Goal: Information Seeking & Learning: Learn about a topic

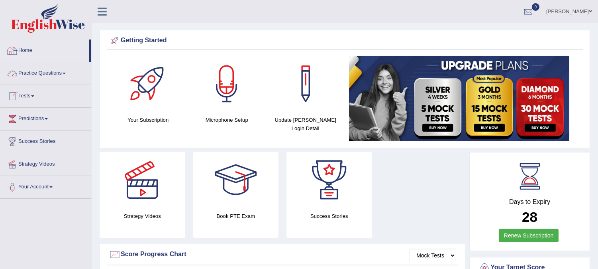
click at [64, 72] on link "Practice Questions" at bounding box center [45, 72] width 91 height 20
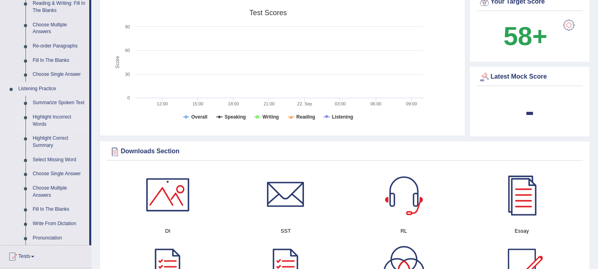
scroll to position [310, 0]
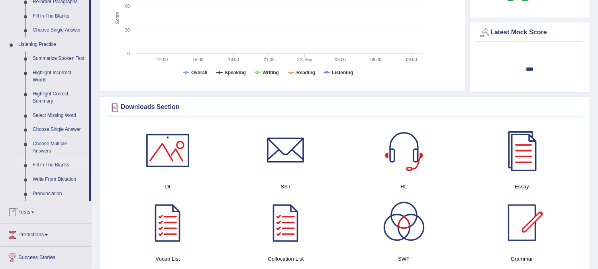
click at [48, 158] on link "Fill In The Blanks" at bounding box center [59, 165] width 60 height 14
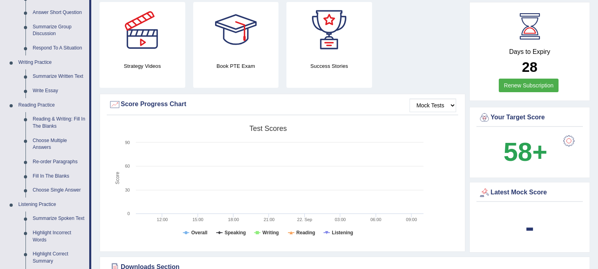
scroll to position [490, 0]
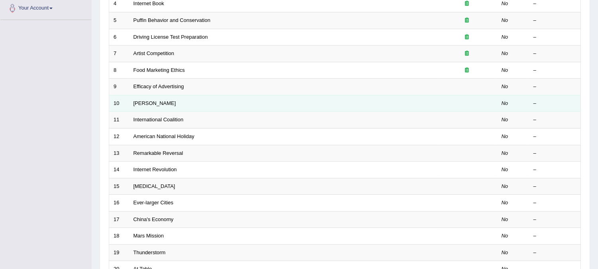
scroll to position [221, 0]
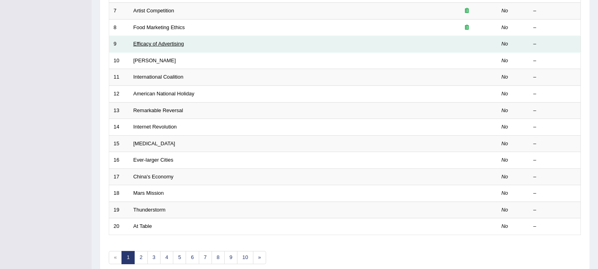
click at [158, 41] on link "Efficacy of Advertising" at bounding box center [159, 44] width 51 height 6
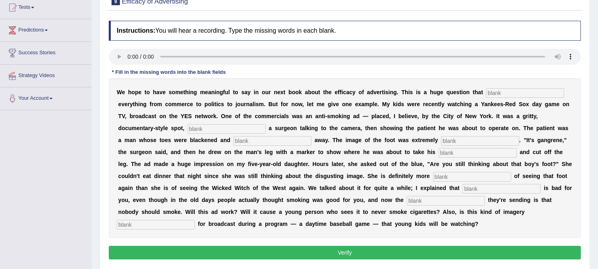
scroll to position [133, 0]
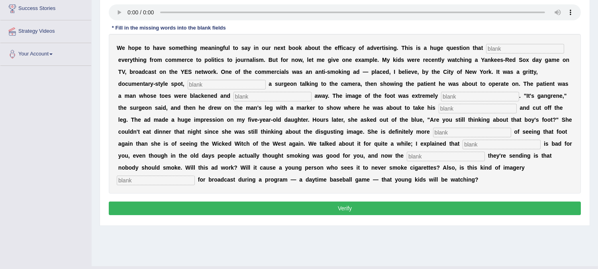
click at [503, 47] on input "text" at bounding box center [525, 49] width 78 height 10
type input "impacts"
click at [221, 81] on input "text" at bounding box center [227, 85] width 78 height 10
type input "featuring"
click at [265, 94] on input "text" at bounding box center [273, 97] width 78 height 10
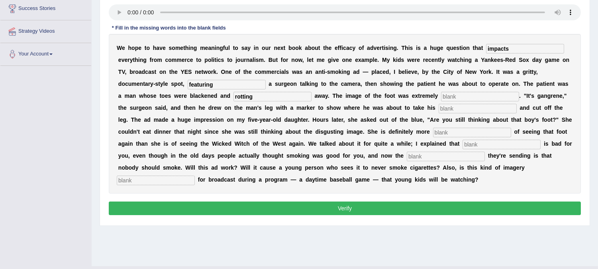
type input "rotting"
click at [479, 93] on input "text" at bounding box center [480, 97] width 78 height 10
type input "disgusting"
click at [473, 104] on input "text" at bounding box center [478, 109] width 78 height 10
type input "axe off"
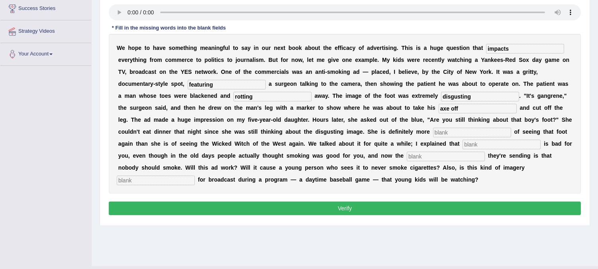
click at [460, 134] on input "text" at bounding box center [472, 133] width 78 height 10
type input "scared"
click at [488, 144] on input "text" at bounding box center [502, 145] width 78 height 10
type input "smoking"
click at [470, 158] on input "text" at bounding box center [446, 156] width 78 height 10
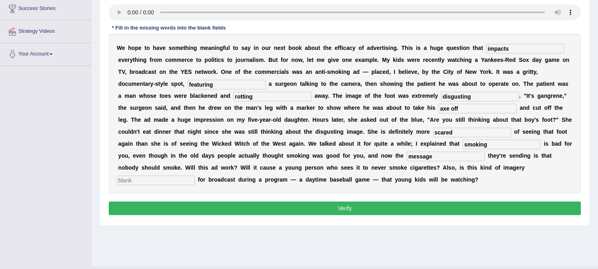
type input "message"
click at [142, 173] on div "W e h o p e t o h a v e s o m e t h i n g m e a n i n g f u l t o s a y i n o u…" at bounding box center [345, 113] width 472 height 159
click at [142, 179] on input "text" at bounding box center [156, 180] width 78 height 10
type input "appropriate"
click at [449, 108] on input "axe off" at bounding box center [478, 109] width 78 height 10
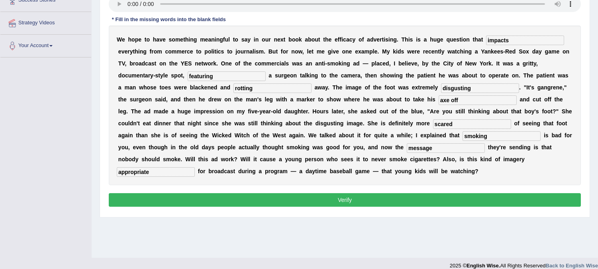
scroll to position [149, 0]
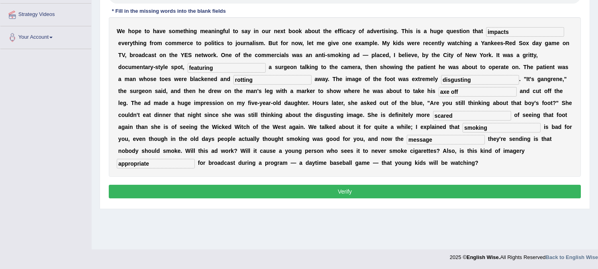
drag, startPoint x: 434, startPoint y: 92, endPoint x: 446, endPoint y: 92, distance: 12.0
click at [446, 92] on input "axe off" at bounding box center [478, 92] width 78 height 10
drag, startPoint x: 465, startPoint y: 90, endPoint x: 428, endPoint y: 94, distance: 37.6
click at [428, 94] on div "W e h o p e t o h a v e s o m e t h i n g m e a n i n g f u l t o s a y i n o u…" at bounding box center [345, 96] width 472 height 159
type input "hacksaw"
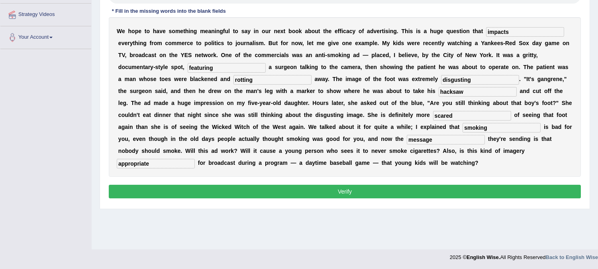
click at [356, 187] on button "Verify" at bounding box center [345, 192] width 472 height 14
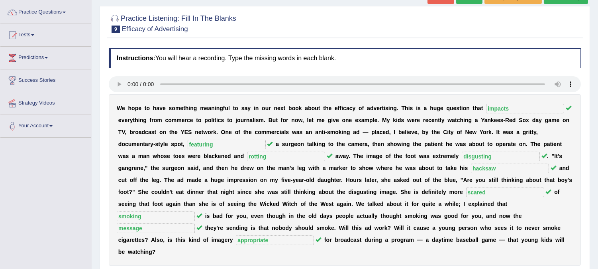
scroll to position [17, 0]
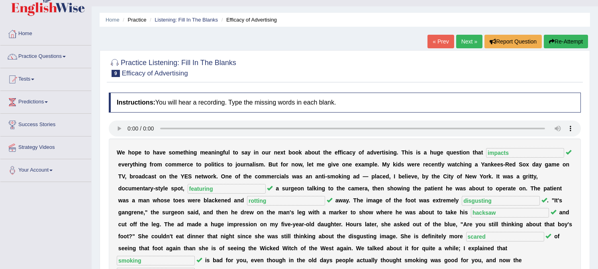
click at [464, 35] on link "Next »" at bounding box center [469, 42] width 26 height 14
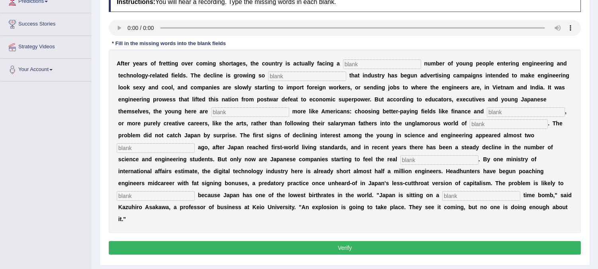
scroll to position [133, 0]
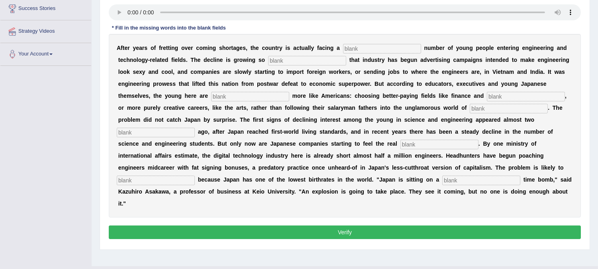
click at [363, 44] on input "text" at bounding box center [382, 49] width 78 height 10
type input "dwindling"
click at [319, 59] on input "text" at bounding box center [307, 61] width 78 height 10
type input "drastic"
click at [267, 93] on input "text" at bounding box center [250, 97] width 78 height 10
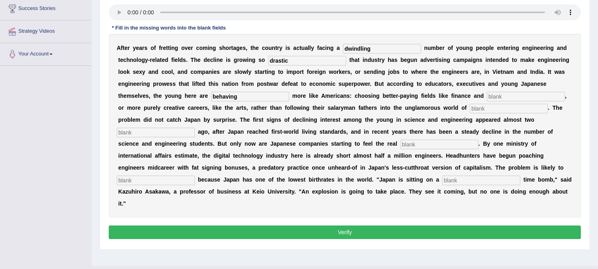
type input "behaving"
click at [492, 96] on input "text" at bounding box center [526, 97] width 78 height 10
type input "medicine"
click at [492, 104] on input "text" at bounding box center [509, 109] width 78 height 10
type input "manufacturing"
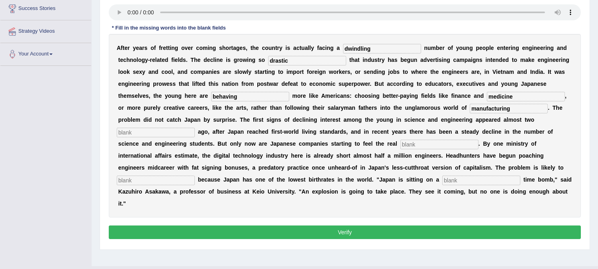
click at [452, 143] on input "text" at bounding box center [440, 145] width 78 height 10
click at [171, 132] on input "text" at bounding box center [156, 133] width 78 height 10
type input "decades"
click at [456, 142] on input "text" at bounding box center [440, 145] width 78 height 10
type input "pinch"
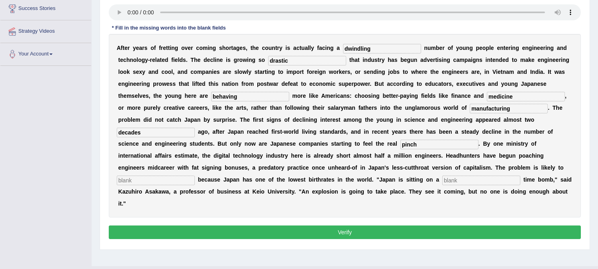
click at [133, 180] on input "text" at bounding box center [156, 180] width 78 height 10
type input "worsen"
click at [455, 179] on input "text" at bounding box center [481, 180] width 78 height 10
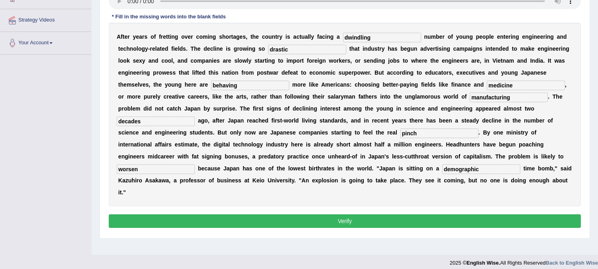
scroll to position [149, 0]
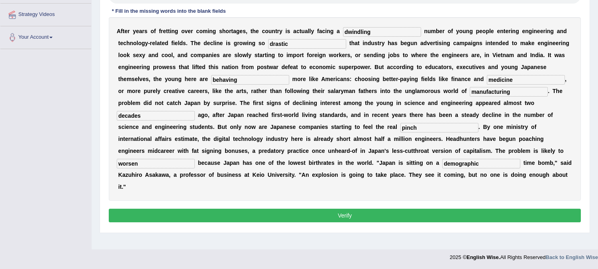
type input "demographic"
click at [352, 217] on button "Verify" at bounding box center [345, 215] width 472 height 14
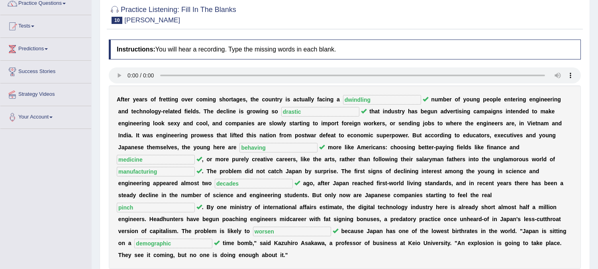
scroll to position [17, 0]
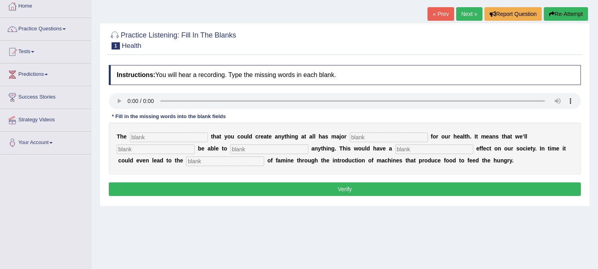
click at [186, 132] on input "text" at bounding box center [169, 137] width 78 height 10
type input "notion"
click at [372, 138] on input "text" at bounding box center [389, 137] width 78 height 10
type input "implications"
click at [161, 148] on input "text" at bounding box center [156, 149] width 78 height 10
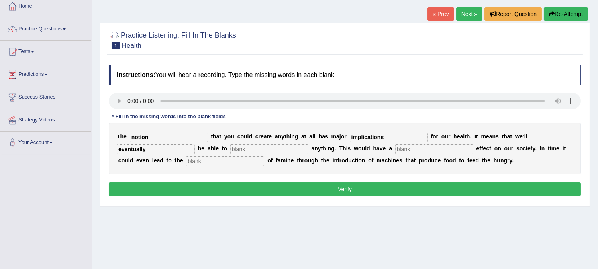
type input "eventually"
click at [242, 145] on input "text" at bounding box center [269, 149] width 78 height 10
type input "replicate"
click at [421, 148] on input "text" at bounding box center [434, 149] width 78 height 10
type input "phenominal"
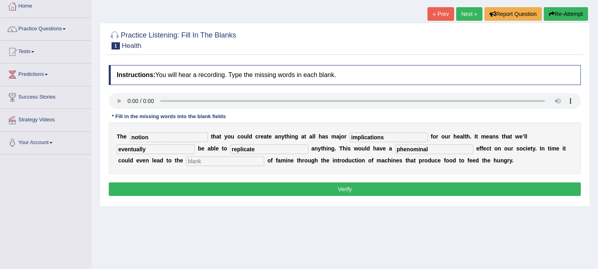
click at [214, 161] on input "text" at bounding box center [225, 161] width 78 height 10
type input "eradication"
click at [419, 147] on input "phenominal" at bounding box center [434, 149] width 78 height 10
type input "phenomenal"
click at [337, 189] on button "Verify" at bounding box center [345, 189] width 472 height 14
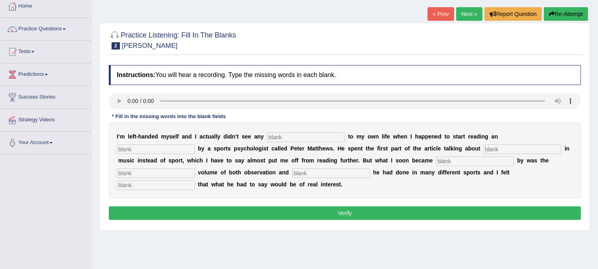
click at [292, 134] on input "text" at bounding box center [306, 137] width 78 height 10
type input "relevance"
click at [153, 149] on input "text" at bounding box center [156, 149] width 78 height 10
type input "article"
click at [489, 146] on input "text" at bounding box center [523, 149] width 78 height 10
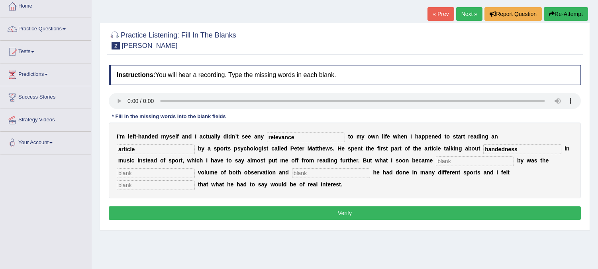
type input "handedness"
click at [174, 176] on input "text" at bounding box center [156, 173] width 78 height 10
click at [453, 161] on input "text" at bounding box center [475, 161] width 78 height 10
type input "struck"
click at [187, 173] on input "text" at bounding box center [156, 173] width 78 height 10
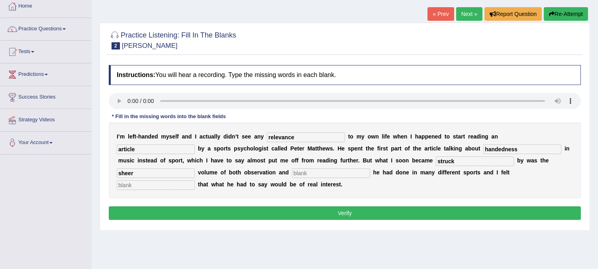
type input "sheer"
click at [321, 175] on input "text" at bounding box center [331, 173] width 78 height 10
type input "investigation"
click at [140, 185] on input "text" at bounding box center [156, 185] width 78 height 10
type input "persuaded"
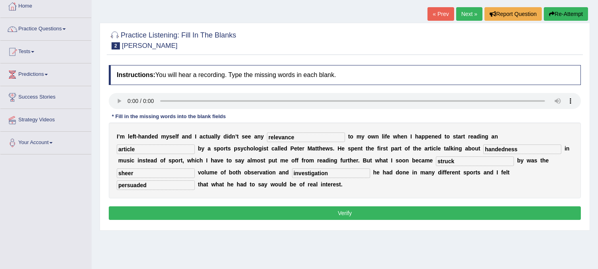
click at [428, 211] on button "Verify" at bounding box center [345, 213] width 472 height 14
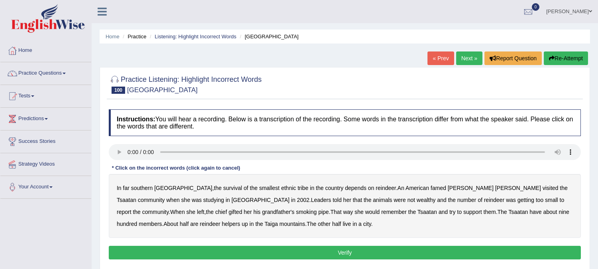
scroll to position [44, 0]
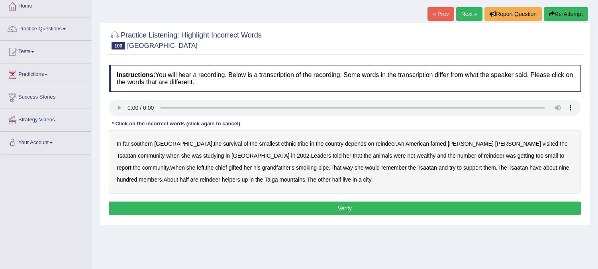
click at [259, 142] on b "smallest" at bounding box center [269, 143] width 20 height 6
click at [281, 140] on b "ethnic" at bounding box center [288, 143] width 15 height 6
click at [281, 142] on b "ethnic" at bounding box center [288, 143] width 15 height 6
click at [345, 142] on b "depends" at bounding box center [356, 143] width 22 height 6
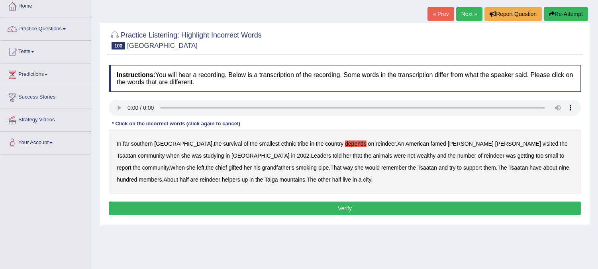
click at [458, 154] on b "number" at bounding box center [467, 155] width 19 height 6
click at [376, 185] on div "In far southern Mongolia , the survival of the smallest ethnic tribe in the cou…" at bounding box center [345, 162] width 472 height 64
click at [345, 141] on b "depends" at bounding box center [356, 143] width 22 height 6
click at [458, 154] on b "number" at bounding box center [467, 155] width 19 height 6
click at [325, 143] on b "country" at bounding box center [334, 143] width 18 height 6
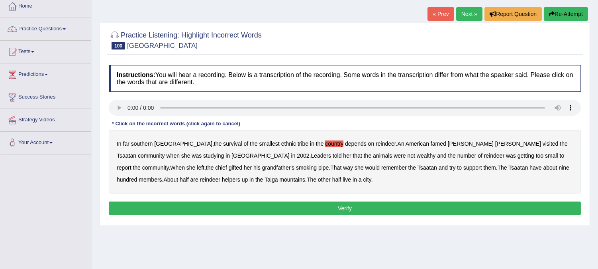
click at [417, 155] on b "wealthy" at bounding box center [426, 155] width 19 height 6
click at [464, 167] on b "support" at bounding box center [473, 167] width 19 height 6
click at [530, 166] on b "have" at bounding box center [536, 167] width 12 height 6
click at [137, 176] on b "hundred" at bounding box center [127, 179] width 20 height 6
click at [162, 176] on b "members" at bounding box center [150, 179] width 23 height 6
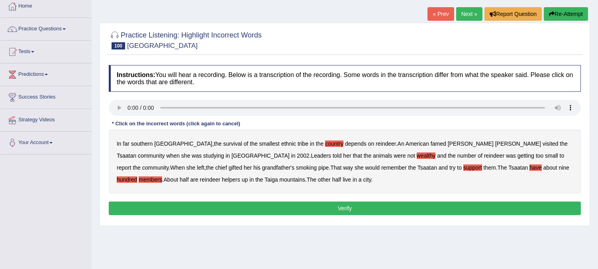
click at [295, 138] on div "In far southern Mongolia , the survival of the smallest ethnic tribe in the cou…" at bounding box center [345, 162] width 472 height 64
drag, startPoint x: 305, startPoint y: 141, endPoint x: 309, endPoint y: 151, distance: 10.5
click at [325, 143] on b "country" at bounding box center [334, 143] width 18 height 6
drag, startPoint x: 309, startPoint y: 153, endPoint x: 345, endPoint y: 172, distance: 40.5
click at [417, 153] on b "wealthy" at bounding box center [426, 155] width 19 height 6
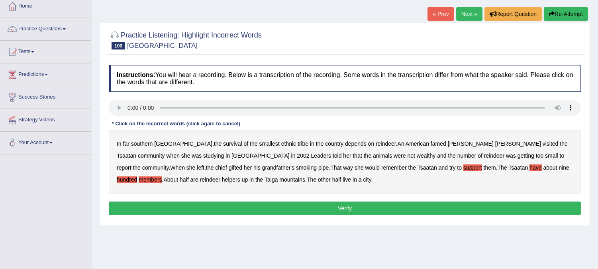
click at [464, 165] on b "support" at bounding box center [473, 167] width 19 height 6
click at [530, 167] on b "have" at bounding box center [536, 167] width 12 height 6
click at [480, 170] on div "In far southern Mongolia , the survival of the smallest ethnic tribe in the cou…" at bounding box center [345, 162] width 472 height 64
click at [162, 176] on b "members" at bounding box center [150, 179] width 23 height 6
click at [470, 171] on div "In far southern Mongolia , the survival of the smallest ethnic tribe in the cou…" at bounding box center [345, 162] width 472 height 64
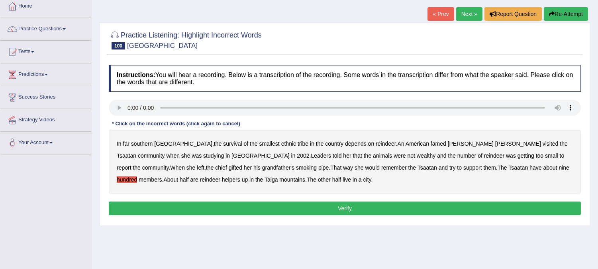
drag, startPoint x: 468, startPoint y: 170, endPoint x: 471, endPoint y: 166, distance: 4.9
click at [471, 167] on div "In far southern Mongolia , the survival of the smallest ethnic tribe in the cou…" at bounding box center [345, 162] width 472 height 64
click at [137, 176] on b "hundred" at bounding box center [127, 179] width 20 height 6
click at [146, 143] on b "southern" at bounding box center [142, 143] width 22 height 6
drag, startPoint x: 273, startPoint y: 143, endPoint x: 277, endPoint y: 146, distance: 5.4
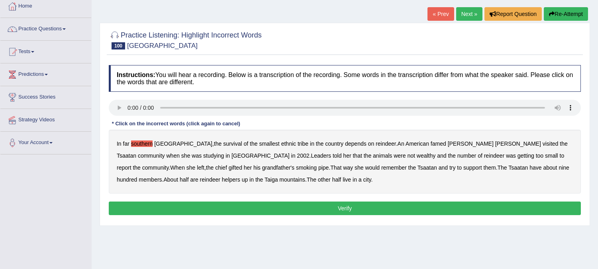
click at [298, 143] on b "tribe" at bounding box center [303, 143] width 11 height 6
drag, startPoint x: 411, startPoint y: 141, endPoint x: 416, endPoint y: 141, distance: 4.4
click at [431, 141] on b "famed" at bounding box center [439, 143] width 16 height 6
click at [417, 153] on b "wealthy" at bounding box center [426, 155] width 19 height 6
click at [132, 164] on b "report" at bounding box center [124, 167] width 15 height 6
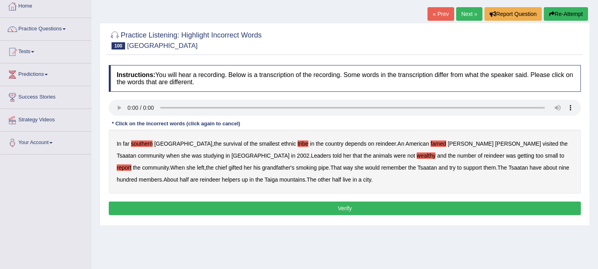
click at [125, 171] on div "In far southern Mongolia , the survival of the smallest ethnic tribe in the cou…" at bounding box center [345, 162] width 472 height 64
click at [229, 165] on b "gifted" at bounding box center [236, 167] width 14 height 6
click at [464, 165] on b "support" at bounding box center [473, 167] width 19 height 6
click at [364, 177] on b "city" at bounding box center [368, 179] width 8 height 6
click at [559, 165] on b "nine" at bounding box center [564, 167] width 10 height 6
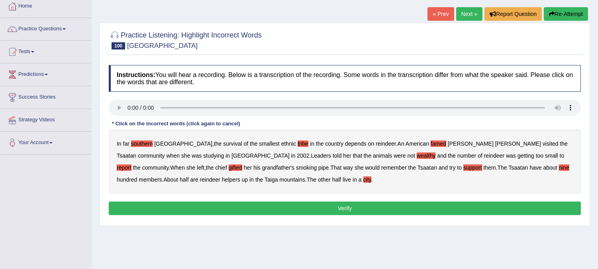
click at [222, 178] on b "helpers" at bounding box center [231, 179] width 18 height 6
click at [354, 204] on button "Verify" at bounding box center [345, 208] width 472 height 14
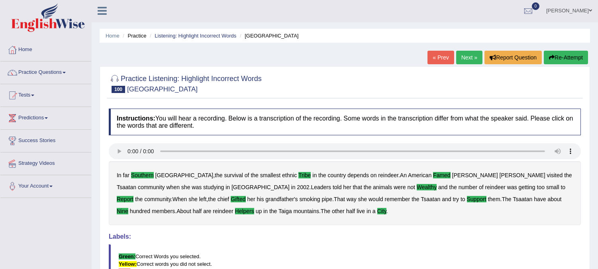
scroll to position [0, 0]
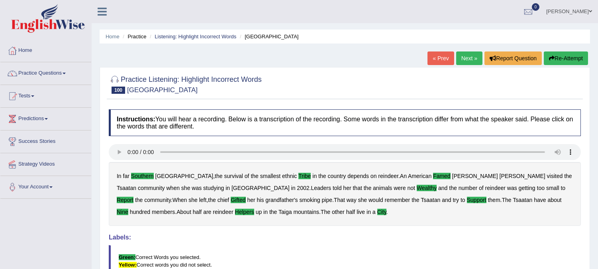
click at [467, 55] on link "Next »" at bounding box center [469, 58] width 26 height 14
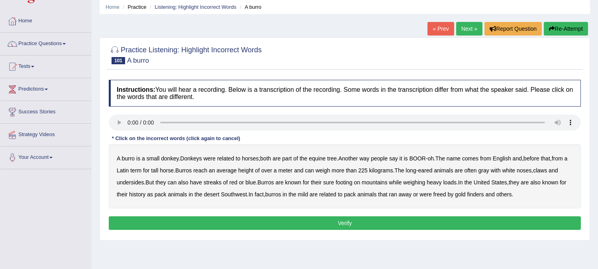
scroll to position [44, 0]
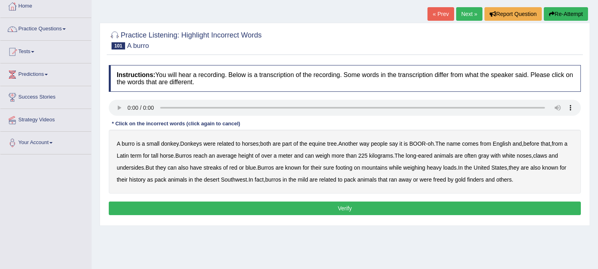
click at [466, 11] on link "Next »" at bounding box center [469, 14] width 26 height 14
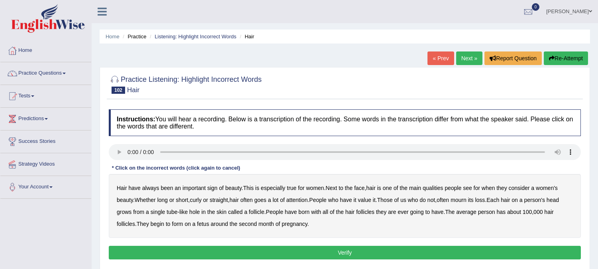
click at [466, 11] on ul "[PERSON_NAME] Toggle navigation Username: [PERSON_NAME] Access Type: Online Sub…" at bounding box center [421, 11] width 355 height 23
click at [473, 54] on link "Next »" at bounding box center [469, 58] width 26 height 14
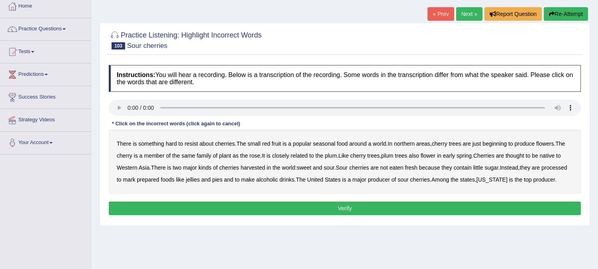
click at [471, 9] on link "Next »" at bounding box center [469, 14] width 26 height 14
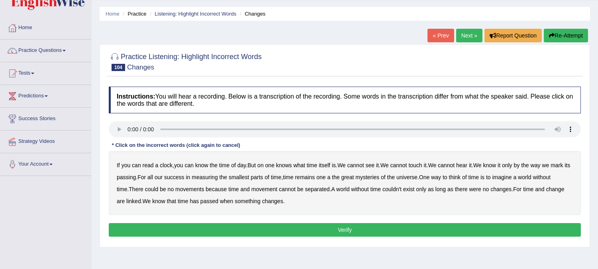
scroll to position [44, 0]
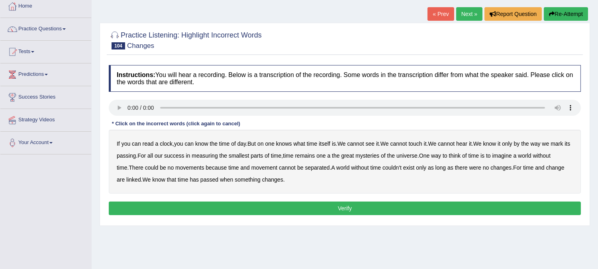
click at [397, 167] on b "couldn't" at bounding box center [392, 167] width 19 height 6
click at [330, 154] on b "a" at bounding box center [328, 155] width 3 height 6
click at [445, 168] on b "long" at bounding box center [441, 167] width 10 height 6
click at [467, 154] on b "of" at bounding box center [464, 155] width 5 height 6
click at [440, 167] on b "long" at bounding box center [441, 167] width 10 height 6
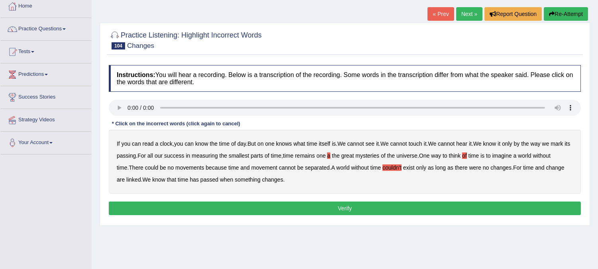
click at [263, 143] on b "on" at bounding box center [260, 143] width 6 height 6
click at [197, 167] on b "movements" at bounding box center [189, 167] width 29 height 6
click at [391, 204] on button "Verify" at bounding box center [345, 208] width 472 height 14
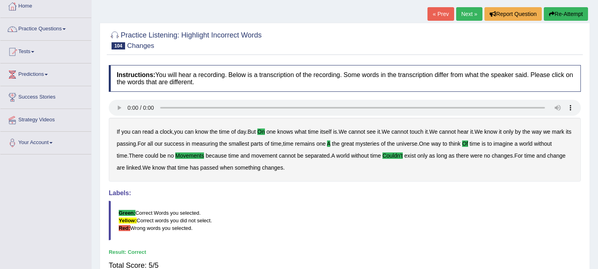
click at [472, 10] on link "Next »" at bounding box center [469, 14] width 26 height 14
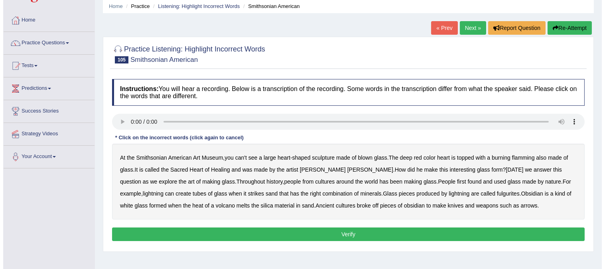
scroll to position [44, 0]
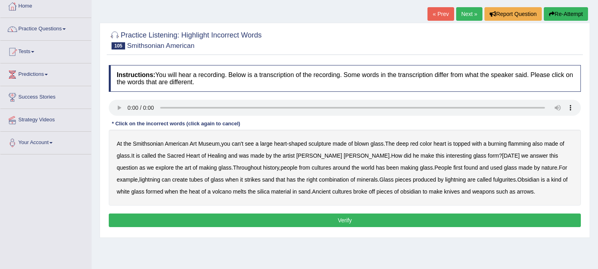
click at [240, 141] on b "can't" at bounding box center [238, 143] width 12 height 6
click at [376, 165] on b "has" at bounding box center [380, 167] width 9 height 6
drag, startPoint x: 511, startPoint y: 180, endPoint x: 521, endPoint y: 180, distance: 10.0
click at [130, 188] on b "white" at bounding box center [123, 191] width 13 height 6
click at [293, 190] on b "in" at bounding box center [295, 191] width 4 height 6
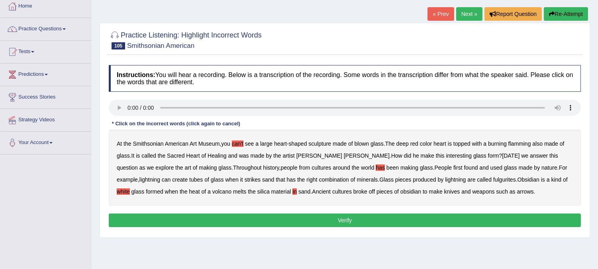
click at [423, 190] on b "to" at bounding box center [425, 191] width 5 height 6
click at [424, 142] on b "color" at bounding box center [426, 143] width 12 height 6
click at [416, 140] on b "red" at bounding box center [415, 143] width 8 height 6
click at [524, 141] on b "flamming" at bounding box center [520, 143] width 23 height 6
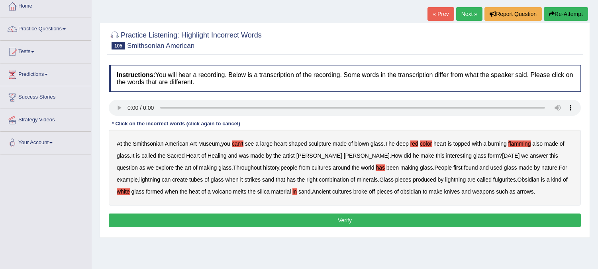
click at [427, 145] on b "color" at bounding box center [426, 143] width 12 height 6
click at [417, 143] on b "red" at bounding box center [415, 143] width 8 height 6
click at [429, 142] on b "color" at bounding box center [426, 143] width 12 height 6
click at [293, 191] on b "in" at bounding box center [295, 191] width 4 height 6
click at [395, 224] on button "Verify" at bounding box center [345, 220] width 472 height 14
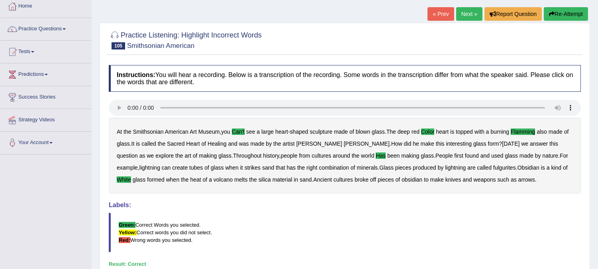
click at [472, 14] on link "Next »" at bounding box center [469, 14] width 26 height 14
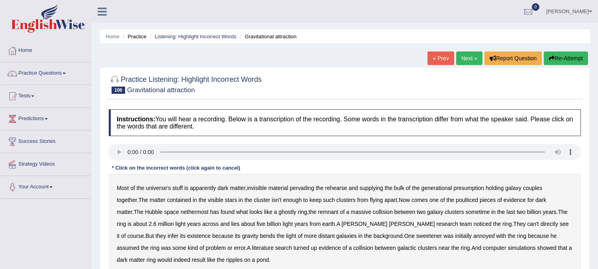
scroll to position [44, 0]
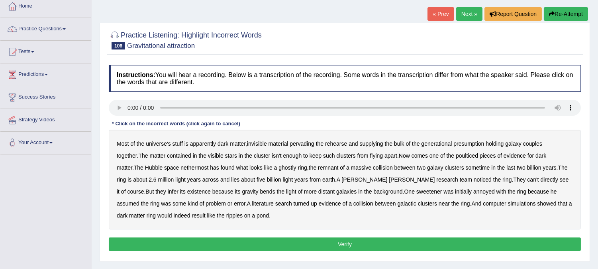
click at [462, 13] on link "Next »" at bounding box center [469, 14] width 26 height 14
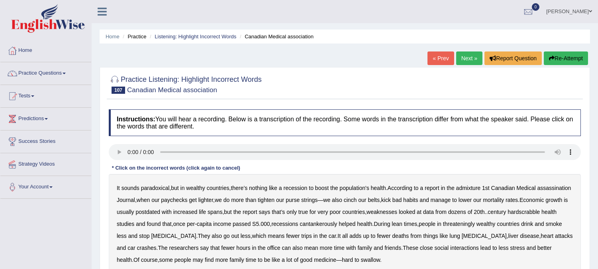
click at [463, 58] on link "Next »" at bounding box center [469, 58] width 26 height 14
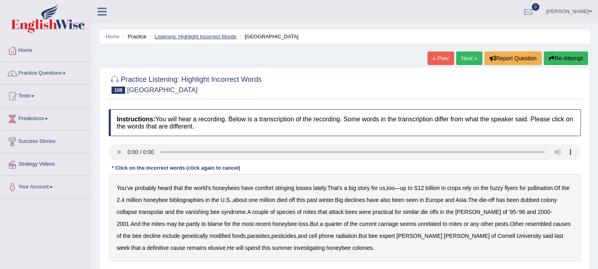
click at [212, 33] on link "Listening: Highlight Incorrect Words" at bounding box center [196, 36] width 82 height 6
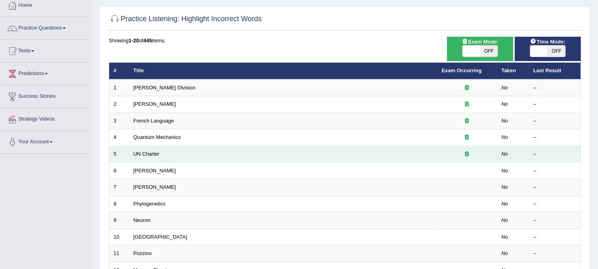
scroll to position [44, 0]
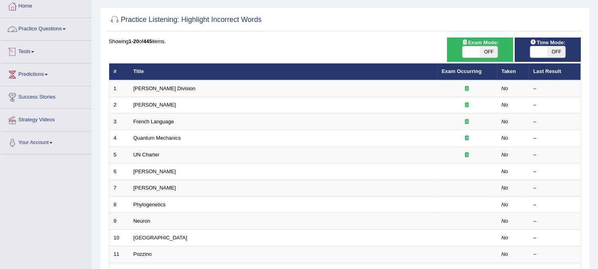
click at [60, 25] on link "Practice Questions" at bounding box center [45, 28] width 91 height 20
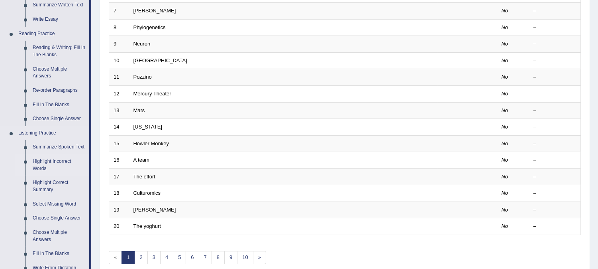
scroll to position [310, 0]
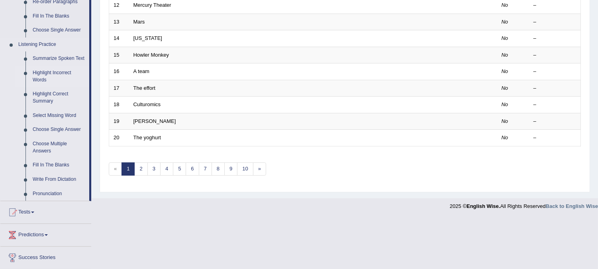
click at [57, 75] on link "Highlight Incorrect Words" at bounding box center [59, 76] width 60 height 21
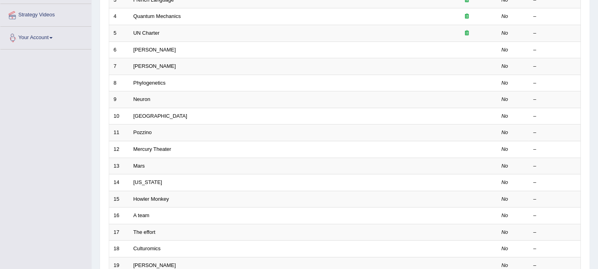
scroll to position [249, 0]
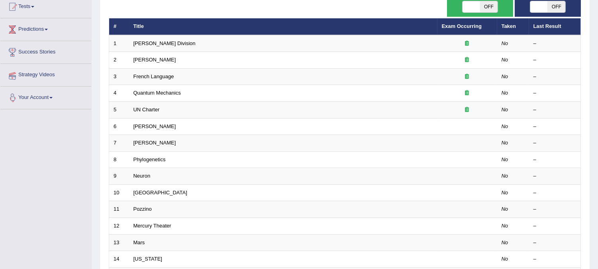
scroll to position [44, 0]
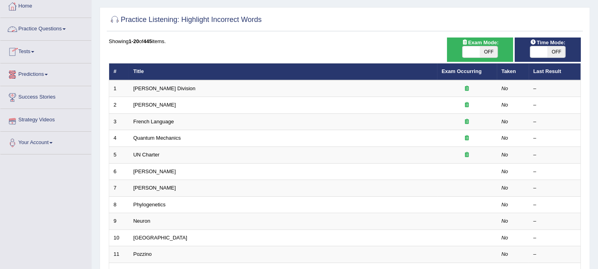
drag, startPoint x: 65, startPoint y: 26, endPoint x: 66, endPoint y: 31, distance: 4.4
click at [66, 26] on link "Practice Questions" at bounding box center [45, 28] width 91 height 20
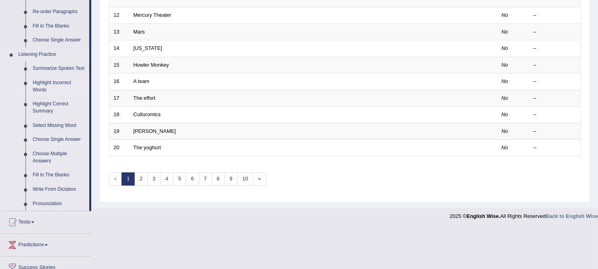
scroll to position [310, 0]
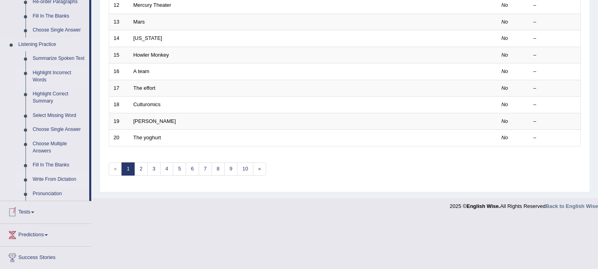
click at [55, 177] on link "Write From Dictation" at bounding box center [59, 179] width 60 height 14
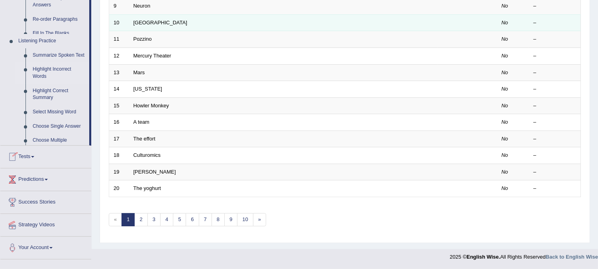
scroll to position [96, 0]
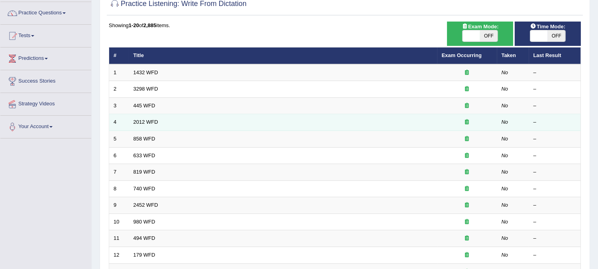
scroll to position [44, 0]
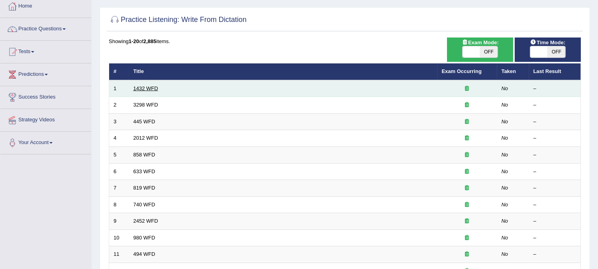
click at [154, 86] on link "1432 WFD" at bounding box center [146, 88] width 25 height 6
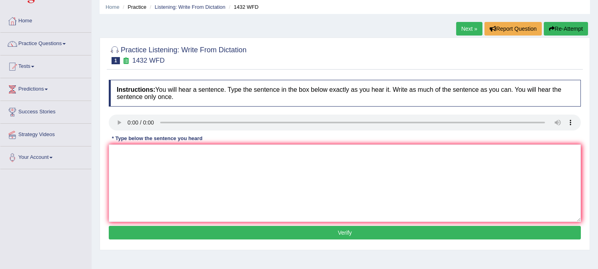
scroll to position [44, 0]
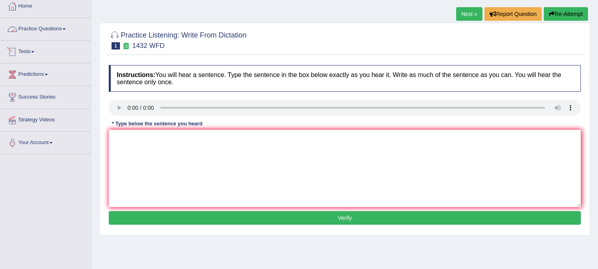
click at [65, 26] on link "Practice Questions" at bounding box center [45, 28] width 91 height 20
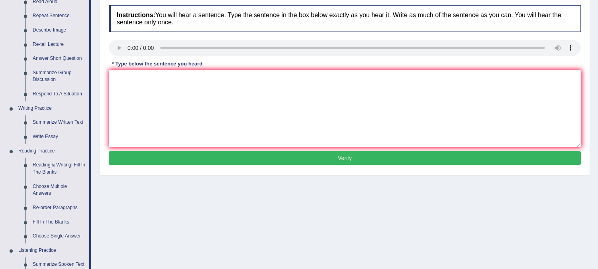
scroll to position [88, 0]
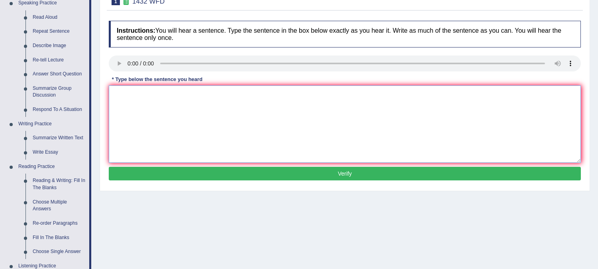
click at [190, 135] on textarea at bounding box center [345, 123] width 472 height 77
type textarea "More physical activity is beneficial to your health."
click at [210, 169] on button "Verify" at bounding box center [345, 174] width 472 height 14
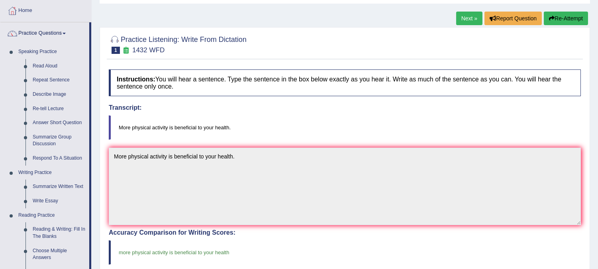
scroll to position [0, 0]
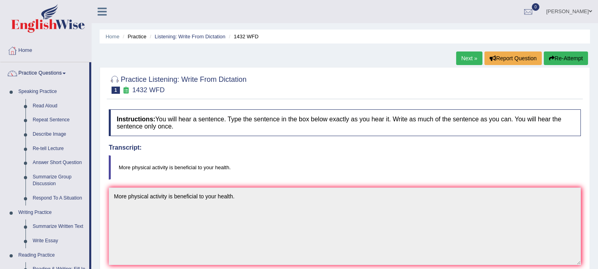
click at [463, 58] on link "Next »" at bounding box center [469, 58] width 26 height 14
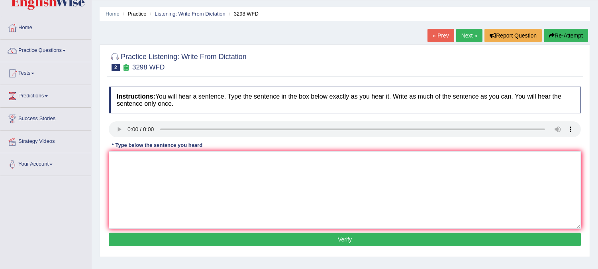
scroll to position [44, 0]
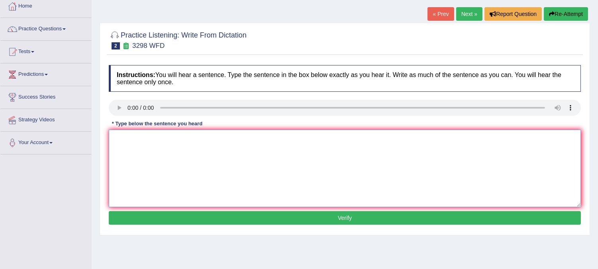
click at [129, 142] on textarea at bounding box center [345, 168] width 472 height 77
click at [165, 134] on textarea "animal behaviour is both similar to distinct aspects as humans" at bounding box center [345, 168] width 472 height 77
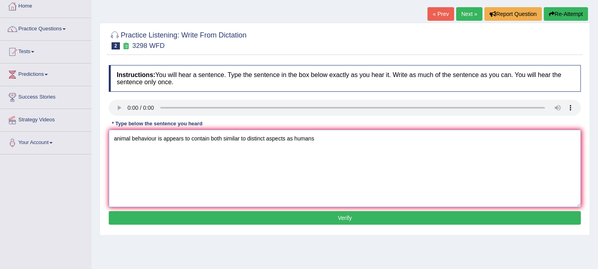
click at [284, 136] on textarea "animal behaviour is appears to contain both similar to distinct aspects as huma…" at bounding box center [345, 168] width 472 height 77
click at [293, 138] on textarea "animal behaviour is appears to contain both similar to distinct as that of as h…" at bounding box center [345, 168] width 472 height 77
click at [270, 137] on textarea "animal behaviour is appears to contain both similar to distinct as that of huma…" at bounding box center [345, 168] width 472 height 77
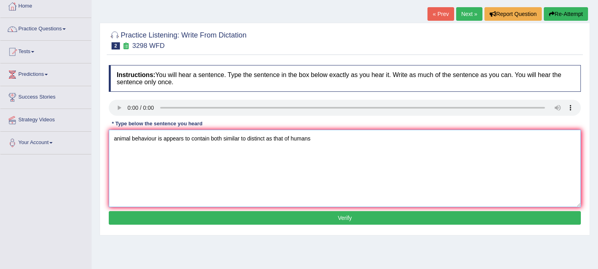
click at [270, 137] on textarea "animal behaviour is appears to contain both similar to distinct as that of huma…" at bounding box center [345, 168] width 472 height 77
click at [160, 138] on textarea "animal behaviour is appears to contain both similar to distinct tothat of humans" at bounding box center [345, 168] width 472 height 77
click at [237, 137] on textarea "animal behaviour appears to contain both similar to distinct tothat of humans" at bounding box center [345, 168] width 472 height 77
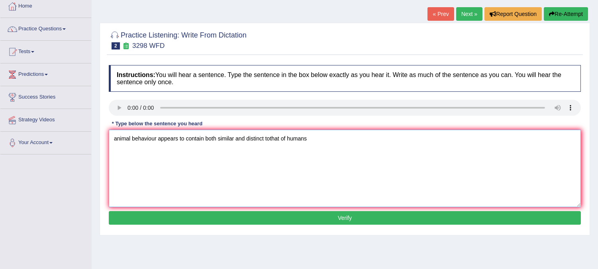
click at [269, 136] on textarea "animal behaviour appears to contain both similar and distinct tothat of humans" at bounding box center [345, 168] width 472 height 77
drag, startPoint x: 264, startPoint y: 137, endPoint x: 267, endPoint y: 161, distance: 24.9
click at [264, 137] on textarea "animal behaviour appears to contain both similar and distinct to that of humans" at bounding box center [345, 168] width 472 height 77
drag, startPoint x: 267, startPoint y: 177, endPoint x: 284, endPoint y: 170, distance: 17.5
click at [284, 170] on textarea "animal behaviour appears to contain both similar and distinct to that of humans" at bounding box center [345, 168] width 472 height 77
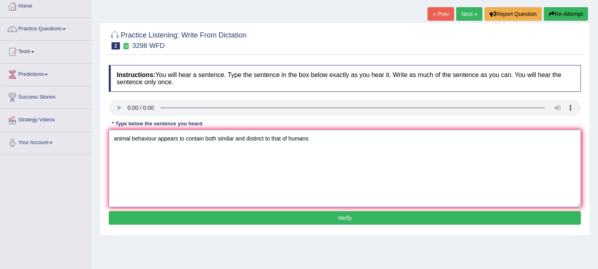
click at [264, 138] on textarea "animal behaviour appears to contain both similar and distinct to that of humans" at bounding box center [345, 168] width 472 height 77
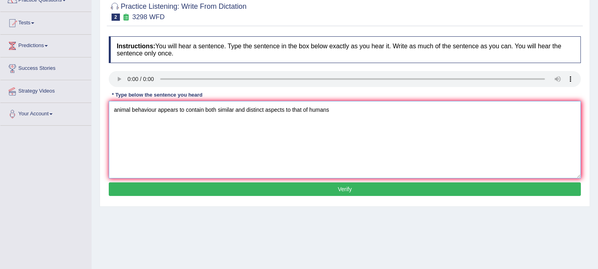
scroll to position [88, 0]
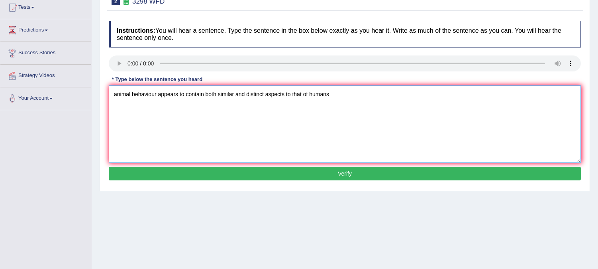
type textarea "animal behaviour appears to contain both similar and distinct aspects to that o…"
click at [280, 174] on button "Verify" at bounding box center [345, 174] width 472 height 14
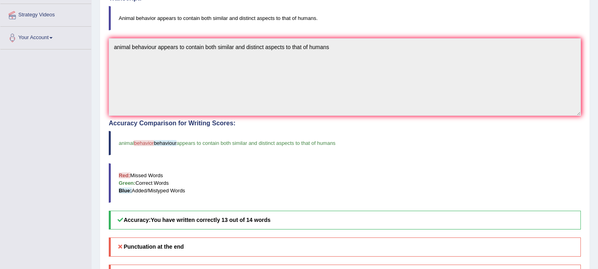
scroll to position [0, 0]
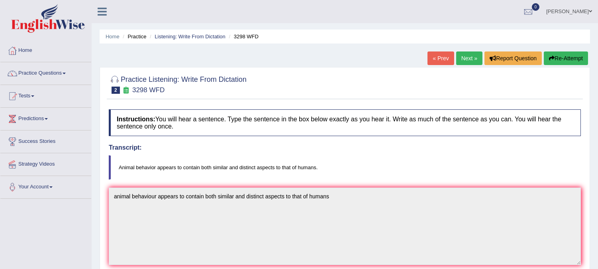
click at [558, 56] on button "Re-Attempt" at bounding box center [566, 58] width 44 height 14
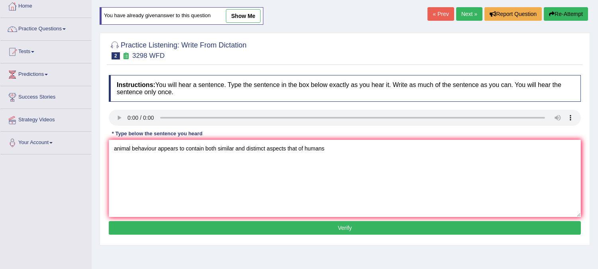
click at [260, 147] on textarea "animal behaviour appears to contain both similar and distimct aspects that of h…" at bounding box center [345, 178] width 472 height 77
type textarea "animal behaviour appears to contain both similar and distinct aspects that of h…"
click at [296, 224] on button "Verify" at bounding box center [345, 228] width 472 height 14
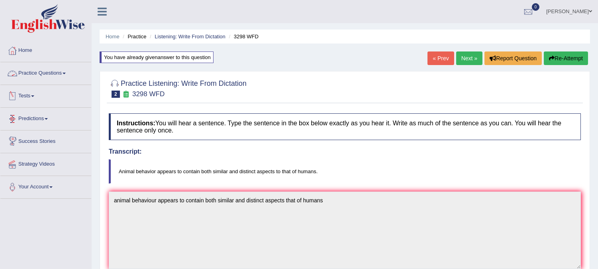
click at [66, 72] on link "Practice Questions" at bounding box center [45, 72] width 91 height 20
